Goal: Information Seeking & Learning: Learn about a topic

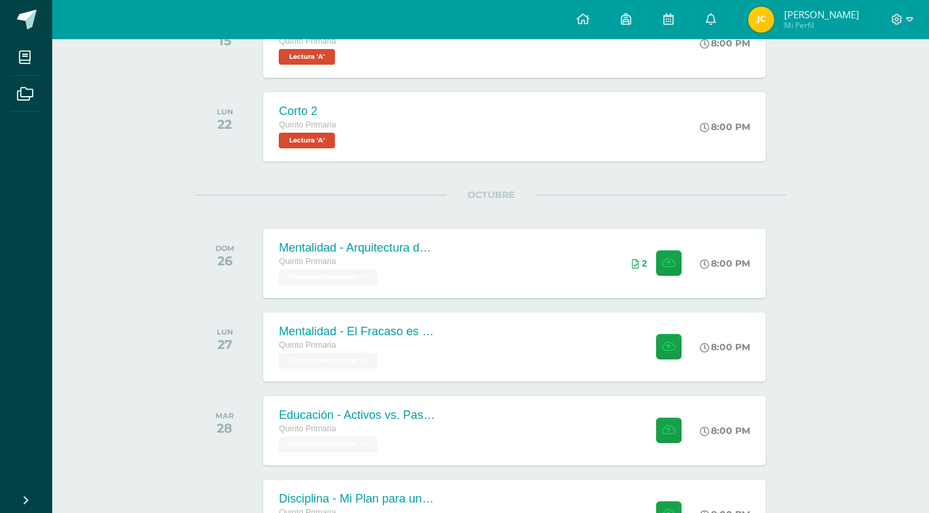
scroll to position [367, 0]
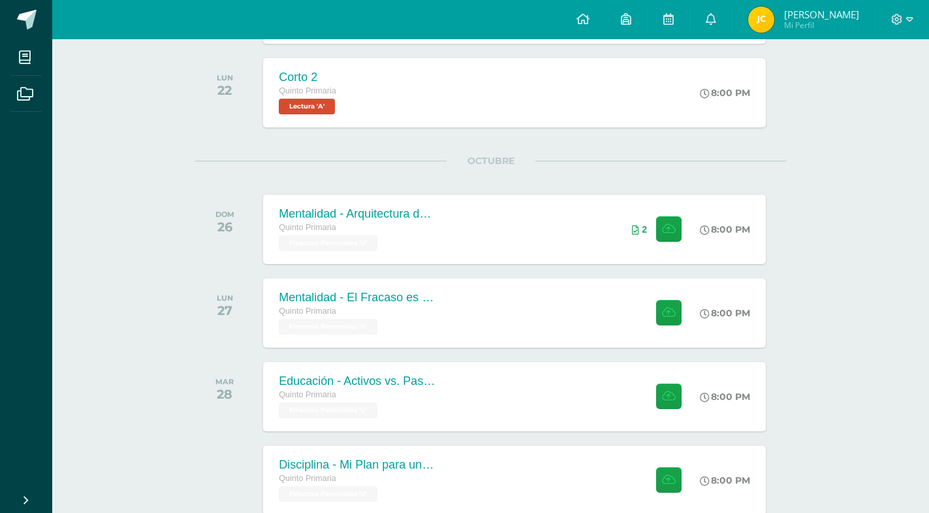
click at [108, 502] on div "Actividades recientes y próximas Tablero Pendientes de entrega Entregadas todas…" at bounding box center [490, 214] width 877 height 1084
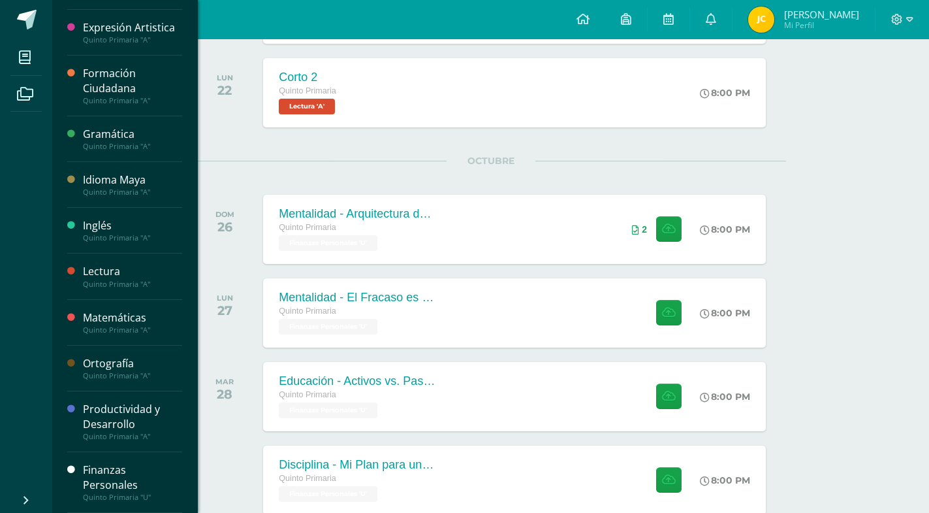
click at [119, 481] on div "Finanzas Personales" at bounding box center [132, 477] width 99 height 30
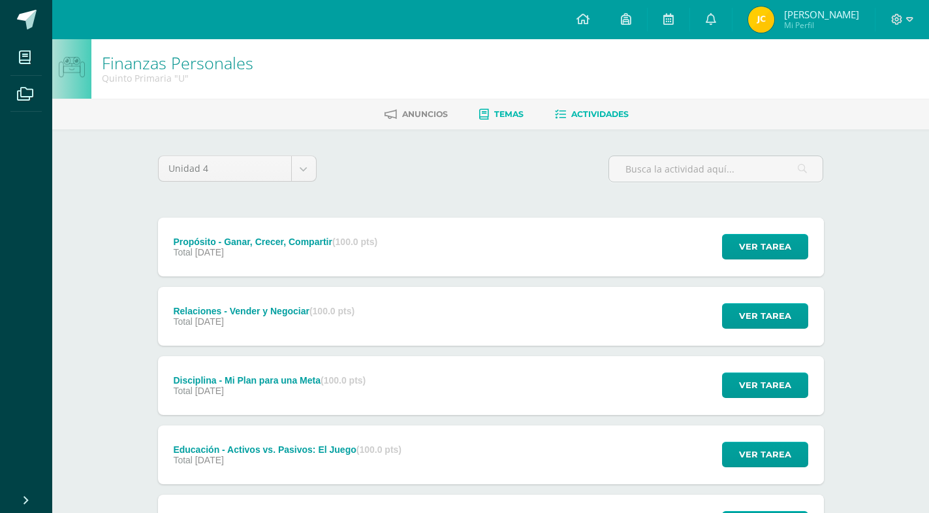
click at [502, 121] on link "Temas" at bounding box center [501, 114] width 44 height 21
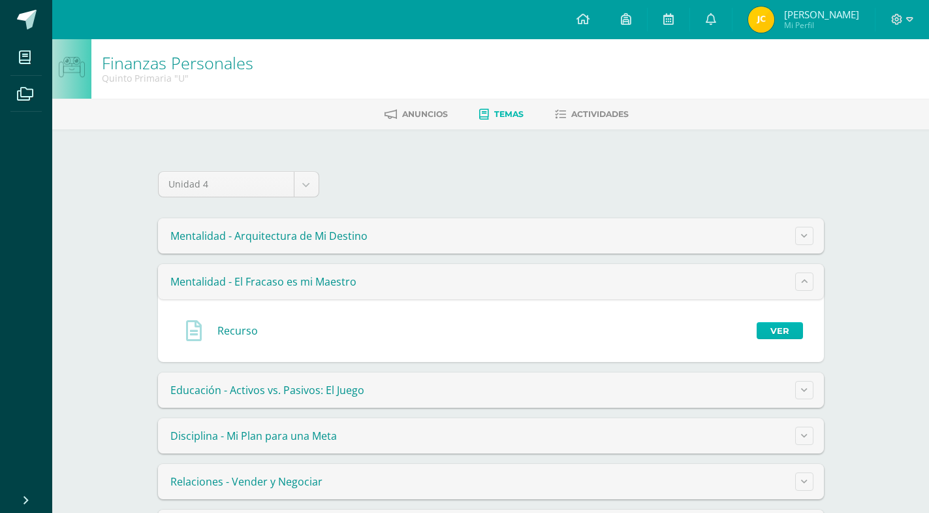
click at [785, 328] on link "Ver" at bounding box center [780, 330] width 46 height 17
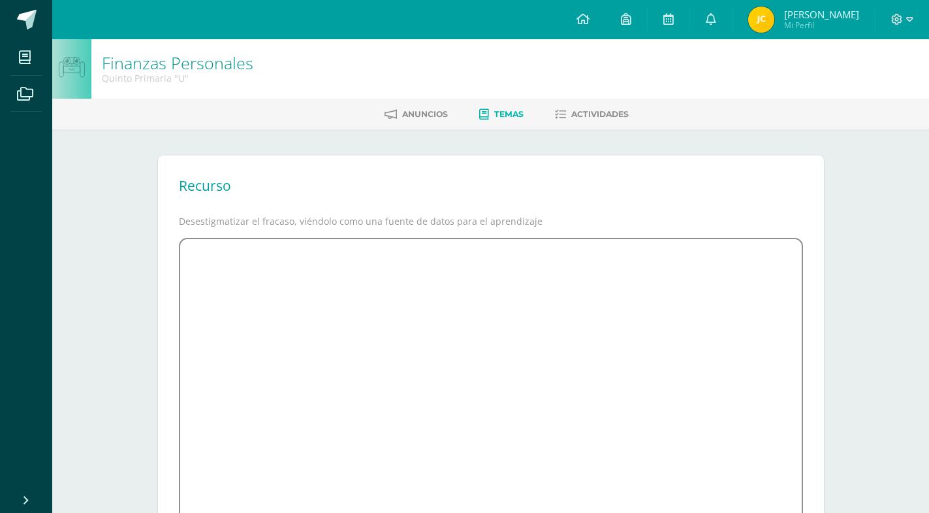
scroll to position [175, 0]
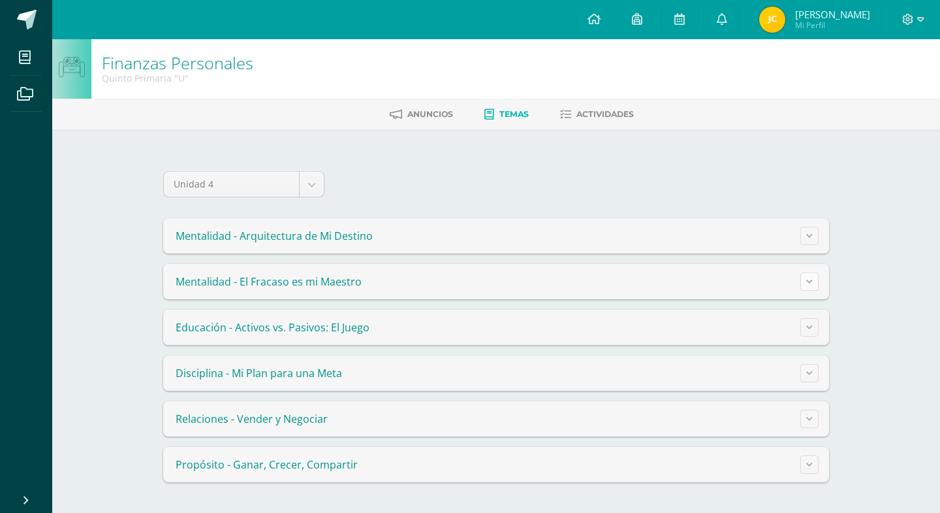
click at [818, 283] on button at bounding box center [810, 281] width 18 height 18
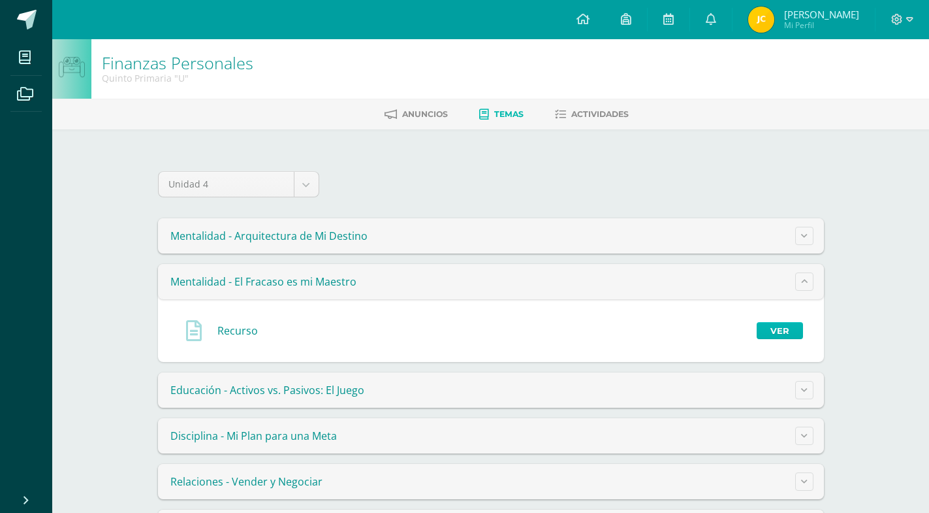
click at [797, 330] on link "Ver" at bounding box center [780, 330] width 46 height 17
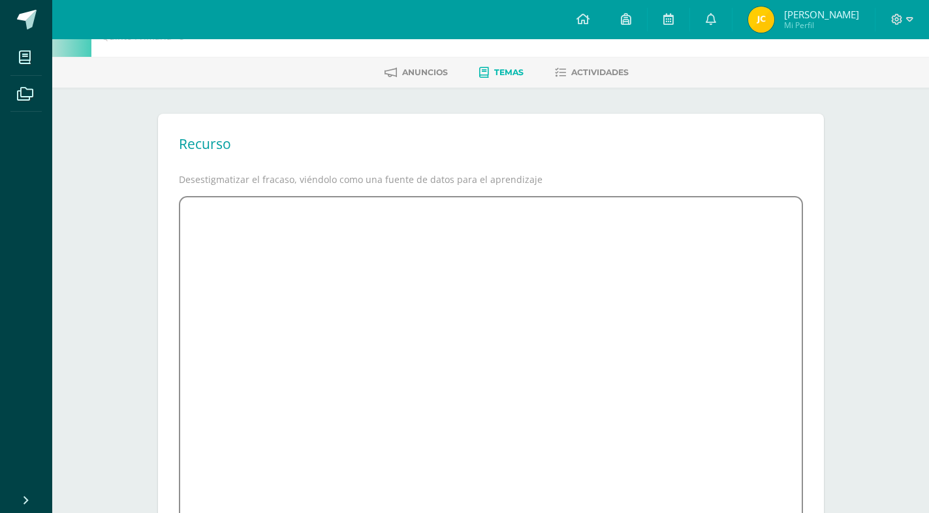
scroll to position [175, 0]
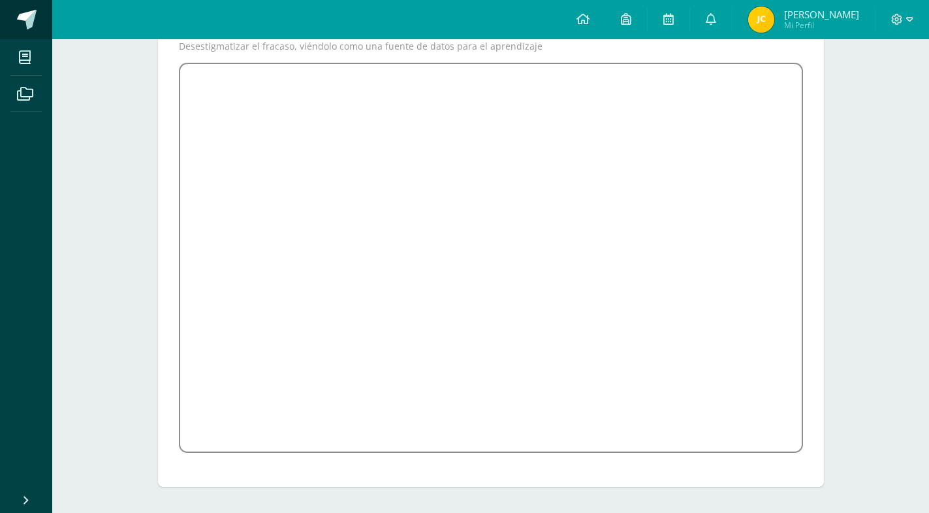
click at [35, 18] on span at bounding box center [27, 20] width 20 height 20
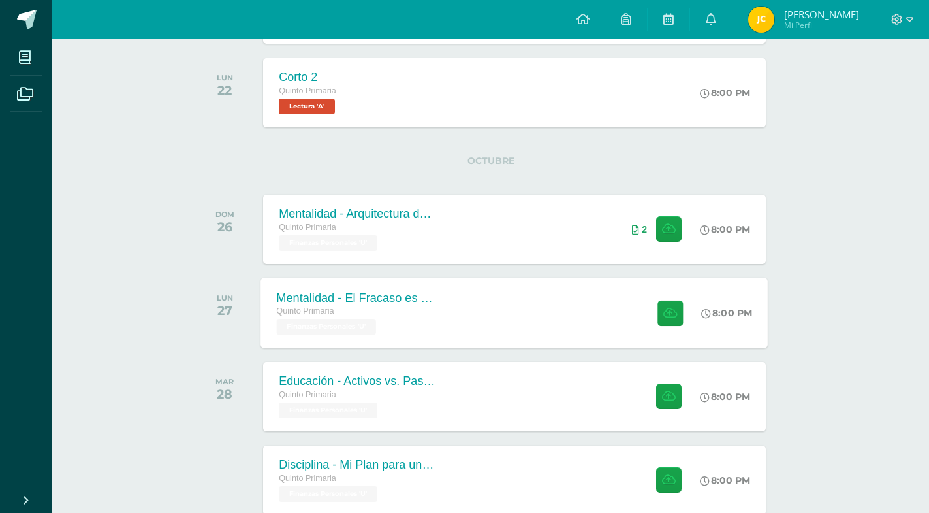
scroll to position [101, 0]
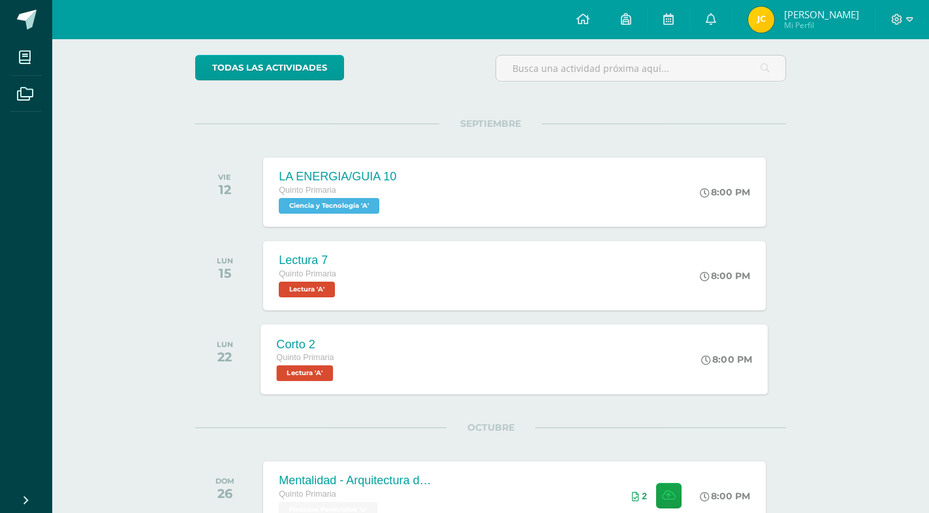
click at [567, 345] on div "Corto 2 Quinto Primaria Lectura 'A' 8:00 PM Corto 2 Lectura Cargando contenido" at bounding box center [514, 359] width 507 height 70
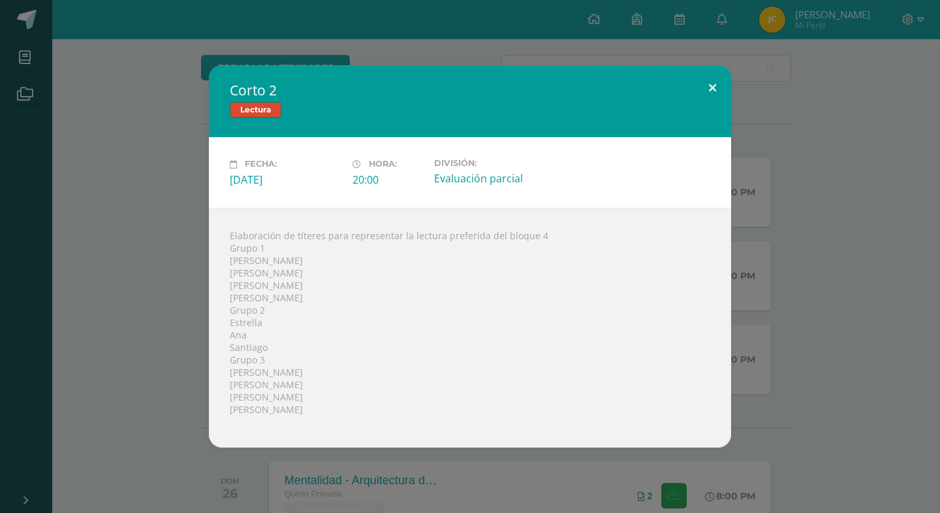
click at [714, 85] on button at bounding box center [712, 87] width 37 height 44
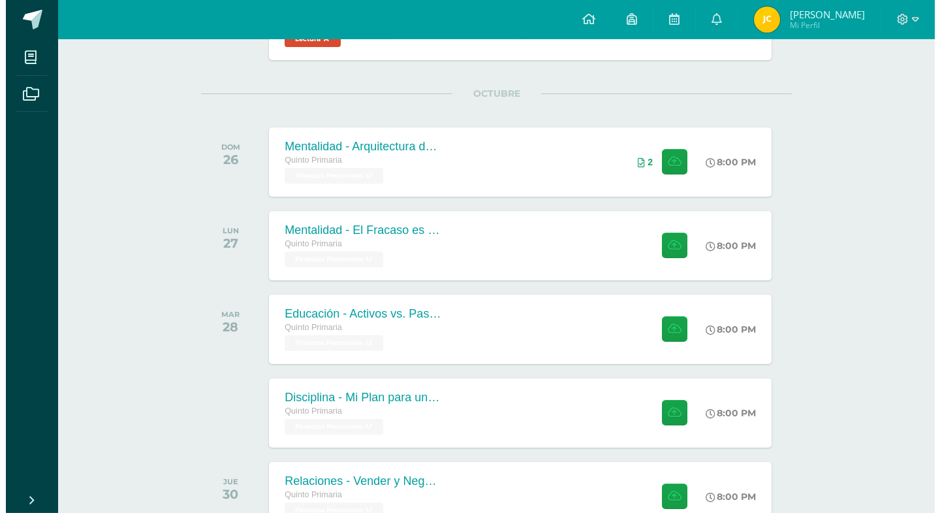
scroll to position [410, 0]
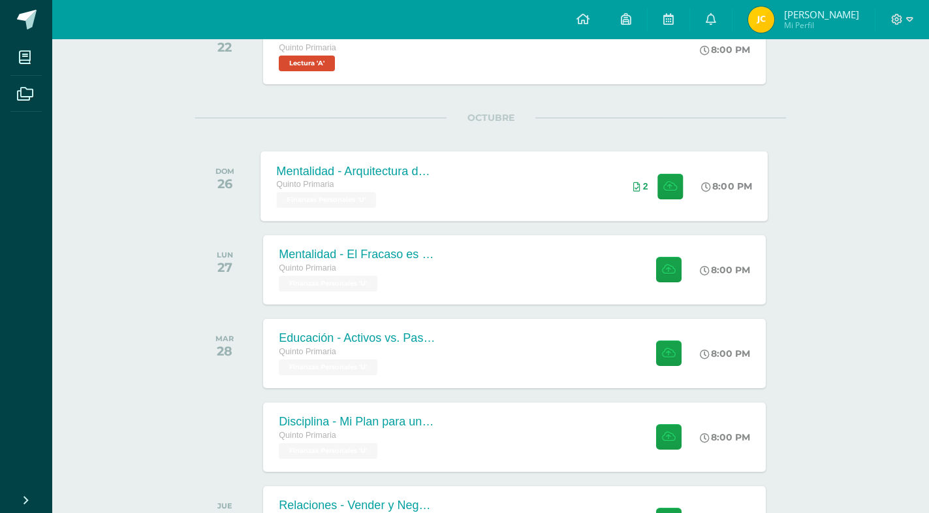
click at [594, 175] on div "Mentalidad - Arquitectura de Mi Destino Quinto Primaria Finanzas Personales 'U'…" at bounding box center [514, 186] width 507 height 70
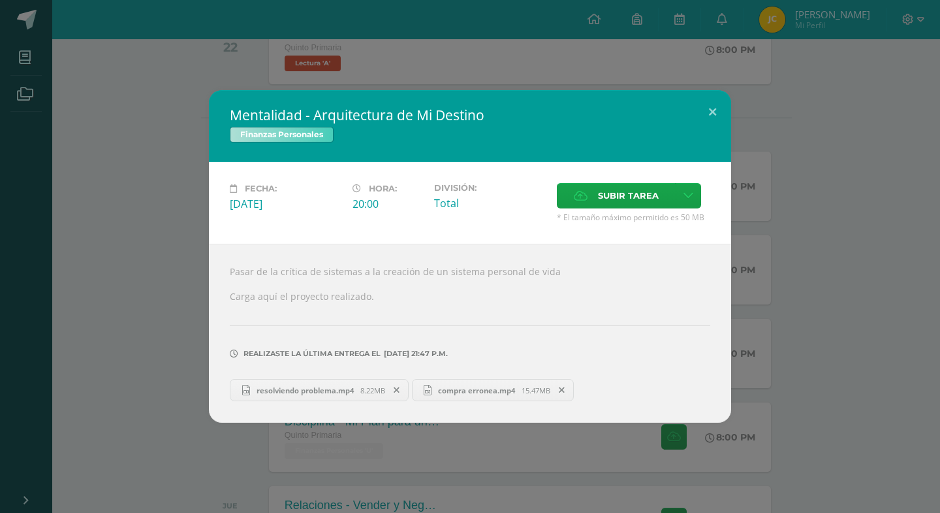
click at [456, 385] on span "compra erronea.mp4" at bounding box center [477, 390] width 90 height 10
click at [376, 385] on span "8.22MB" at bounding box center [372, 390] width 25 height 10
